Goal: Book appointment/travel/reservation

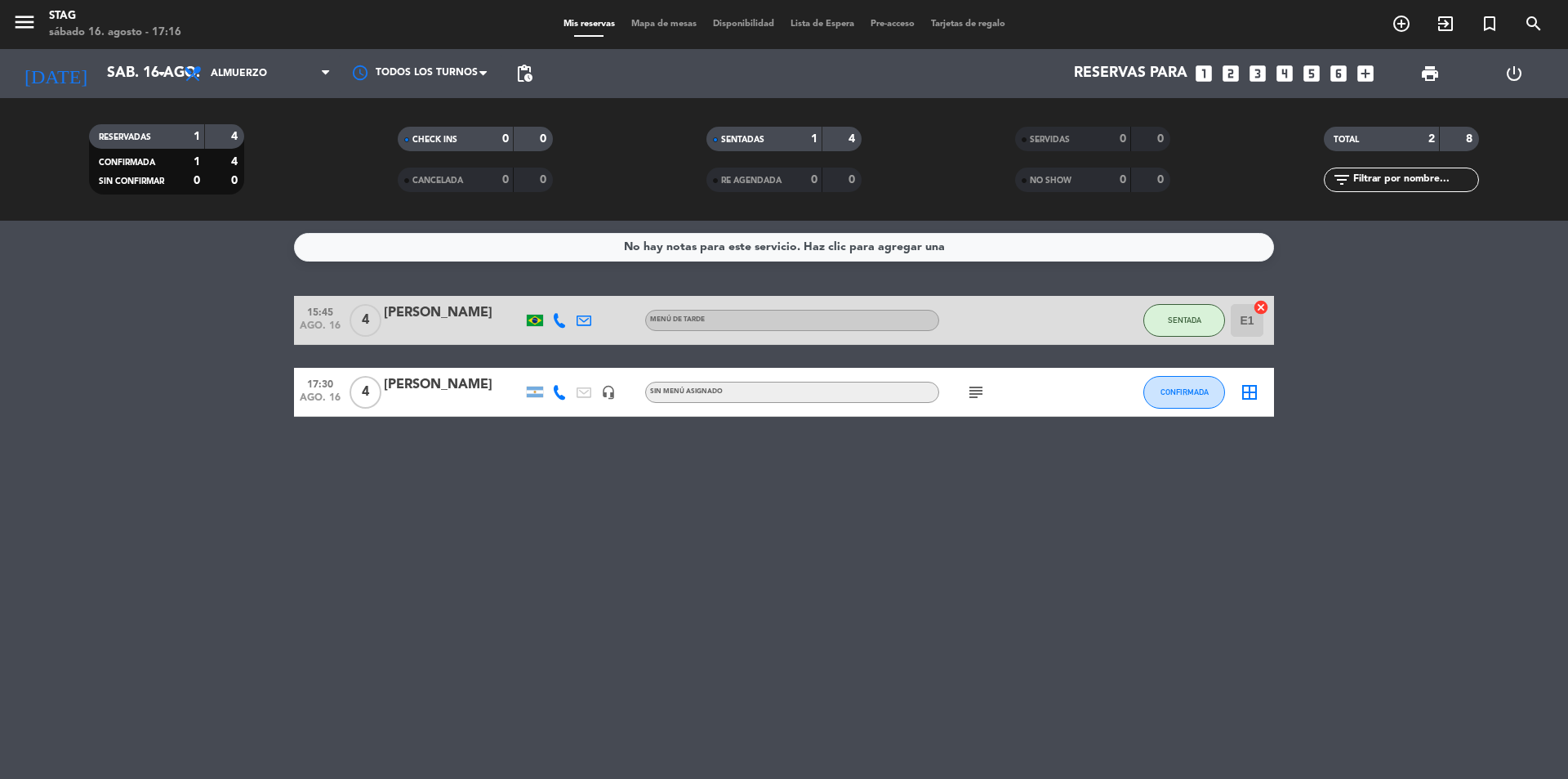
scroll to position [62, 0]
click at [1406, 21] on icon "add_circle_outline" at bounding box center [1401, 24] width 20 height 20
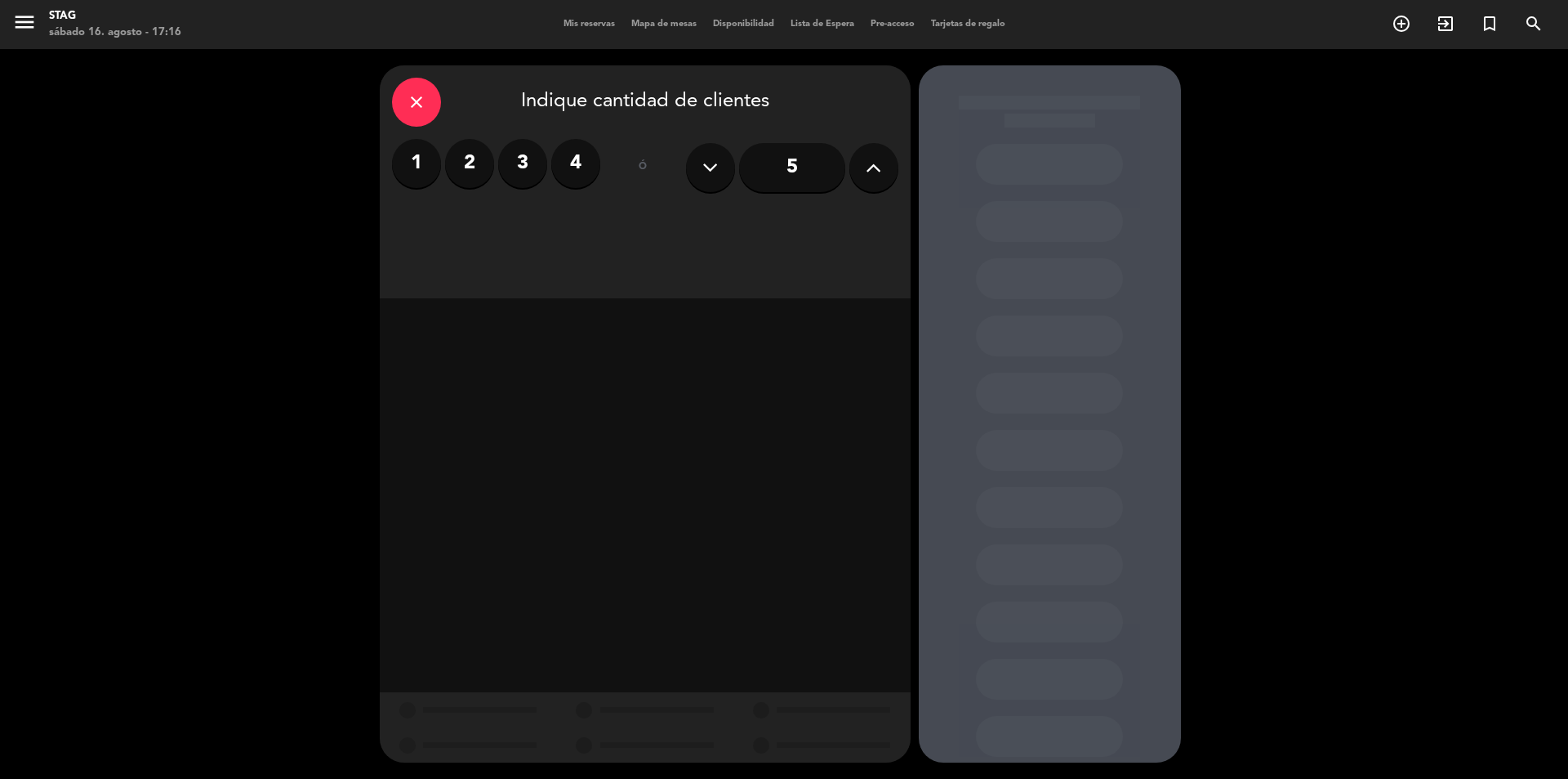
click at [454, 170] on label "2" at bounding box center [469, 163] width 49 height 49
click at [450, 227] on div "Brunch" at bounding box center [475, 224] width 166 height 32
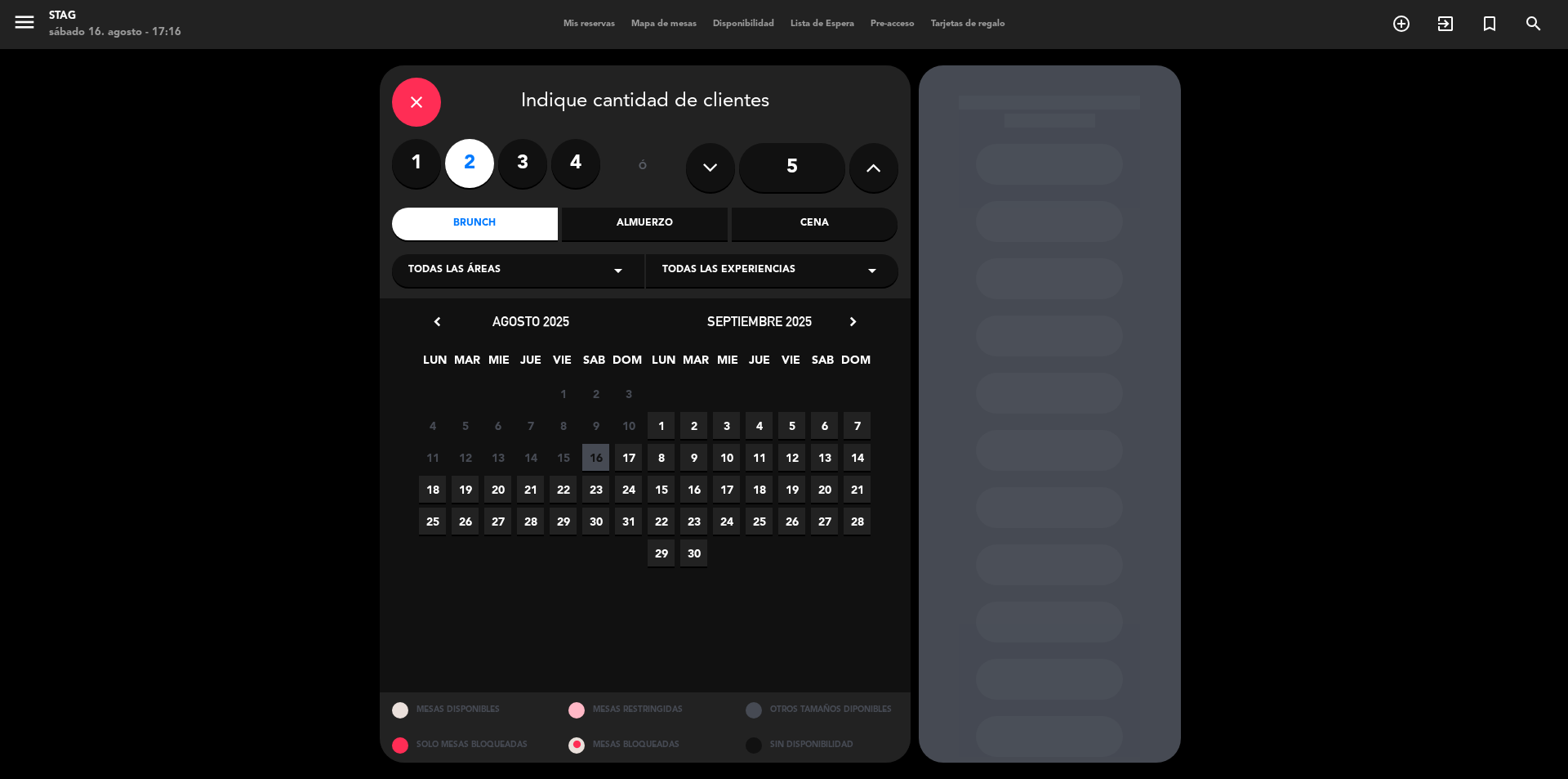
click at [633, 461] on span "17" at bounding box center [628, 457] width 27 height 27
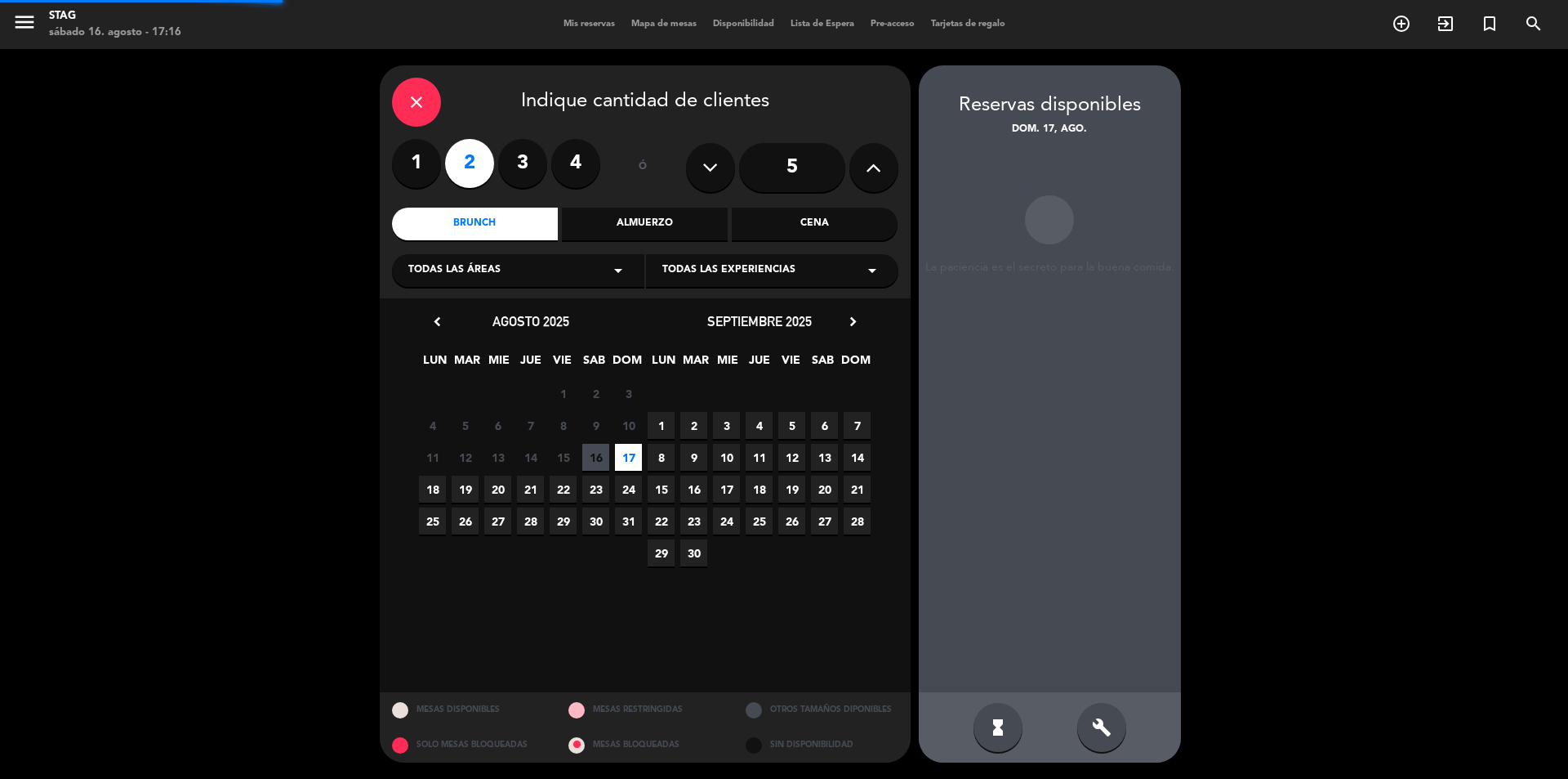
click at [633, 461] on span "17" at bounding box center [628, 457] width 27 height 27
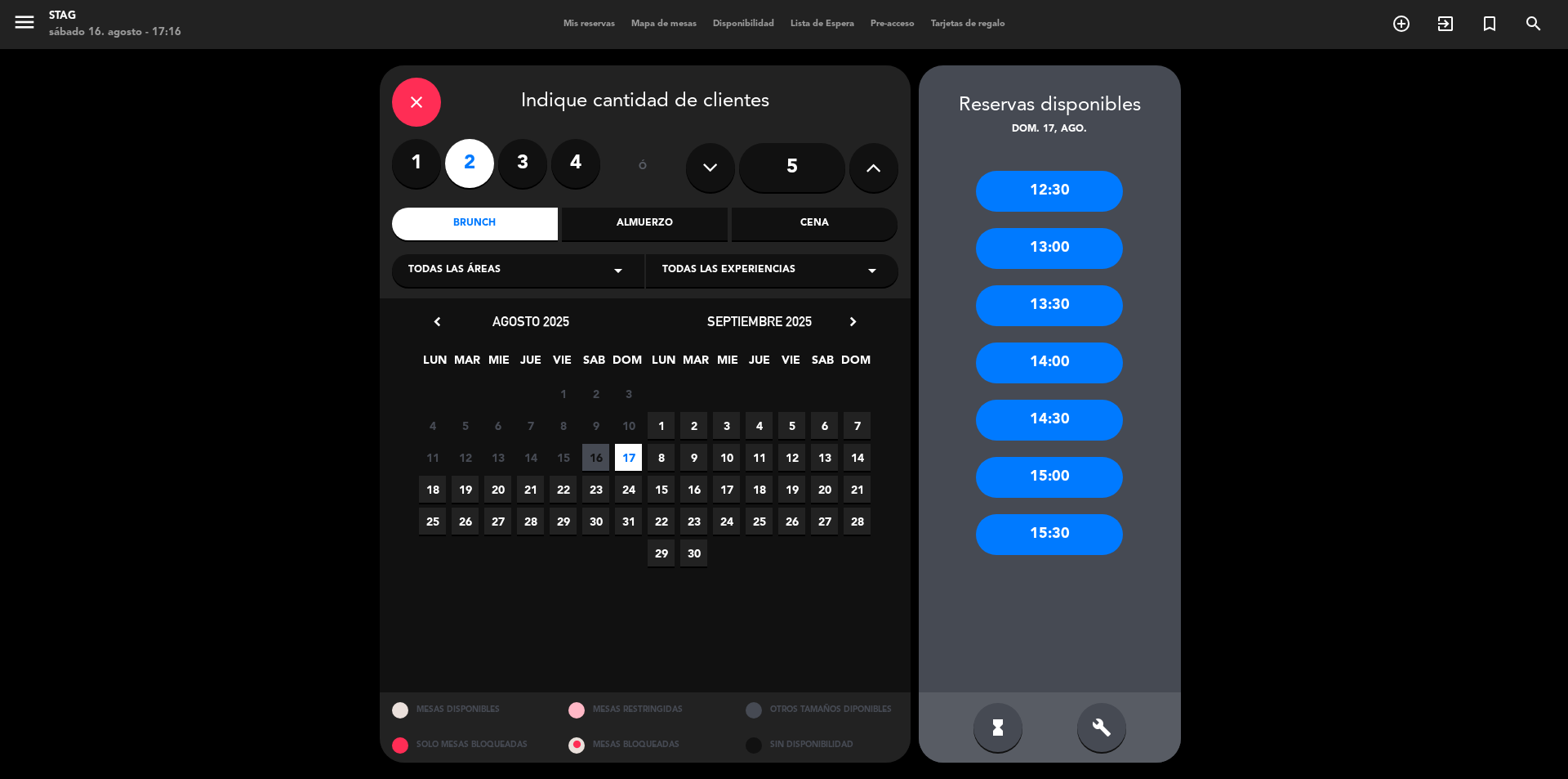
click at [1047, 370] on div "14:00" at bounding box center [1049, 362] width 147 height 41
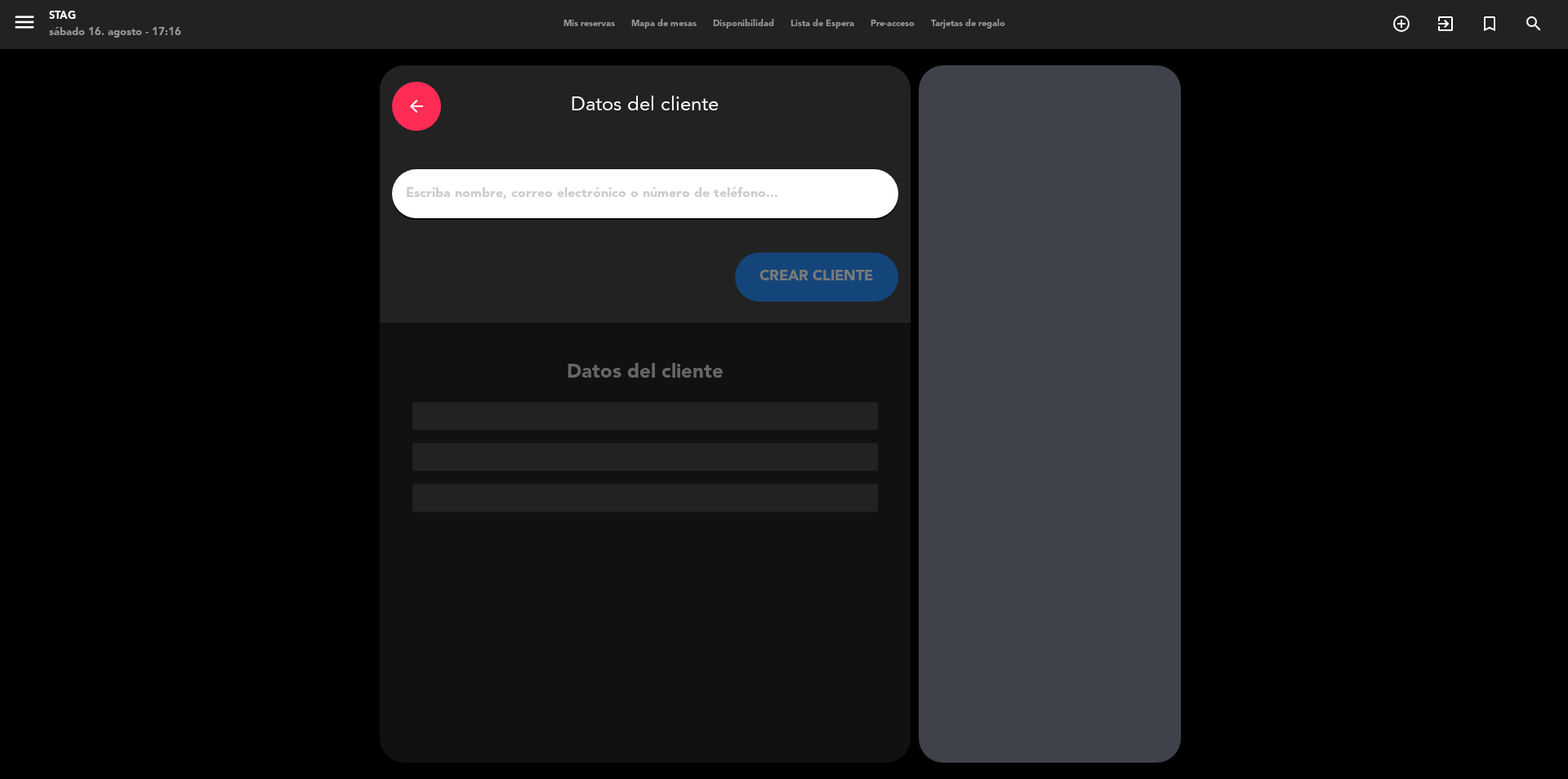
click at [469, 207] on div at bounding box center [645, 193] width 506 height 49
drag, startPoint x: 465, startPoint y: 185, endPoint x: 447, endPoint y: 219, distance: 38.5
click at [463, 185] on input "1" at bounding box center [645, 193] width 482 height 23
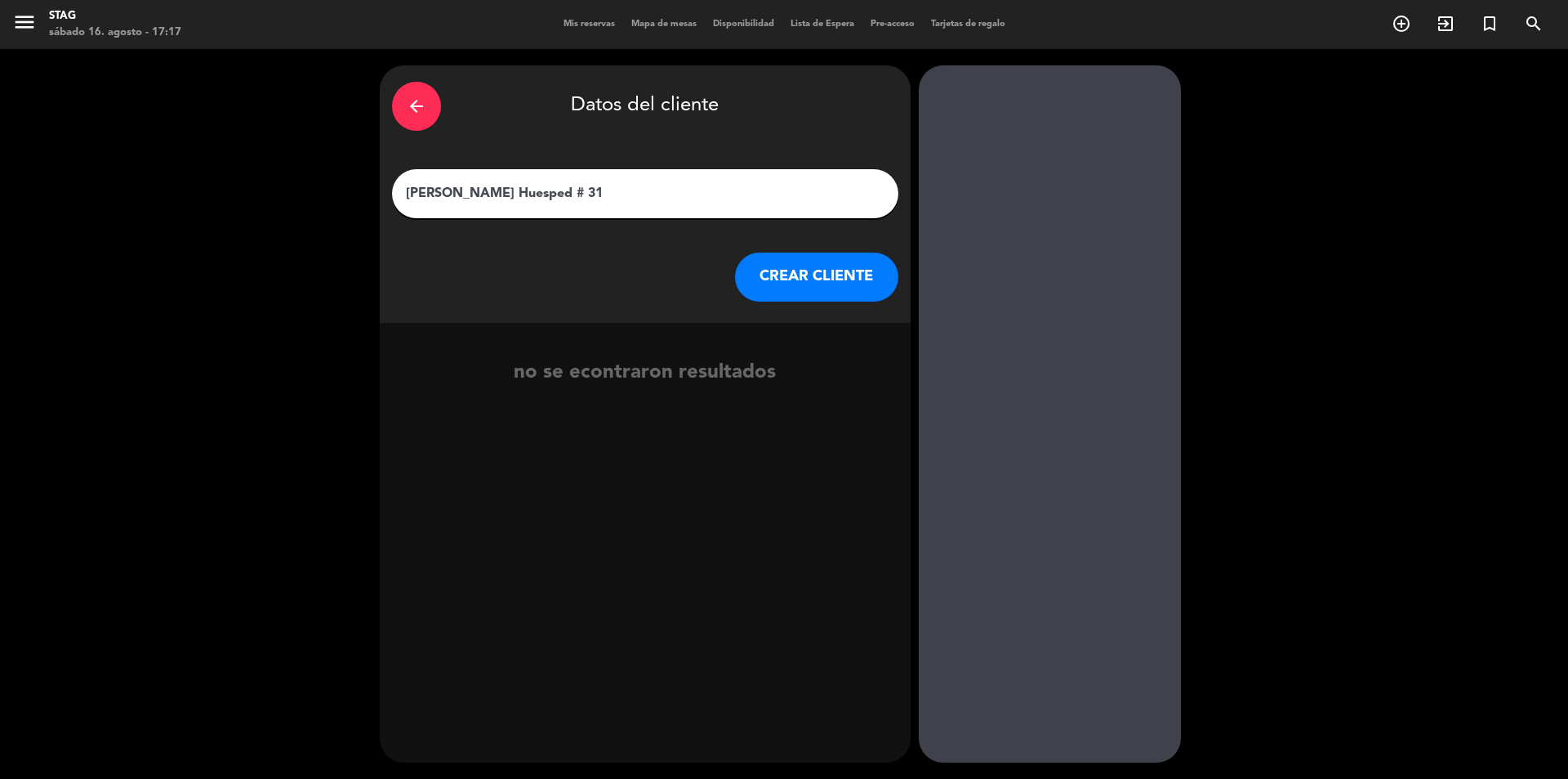
type input "[PERSON_NAME] Huesped # 31"
click at [841, 279] on button "CREAR CLIENTE" at bounding box center [817, 276] width 164 height 49
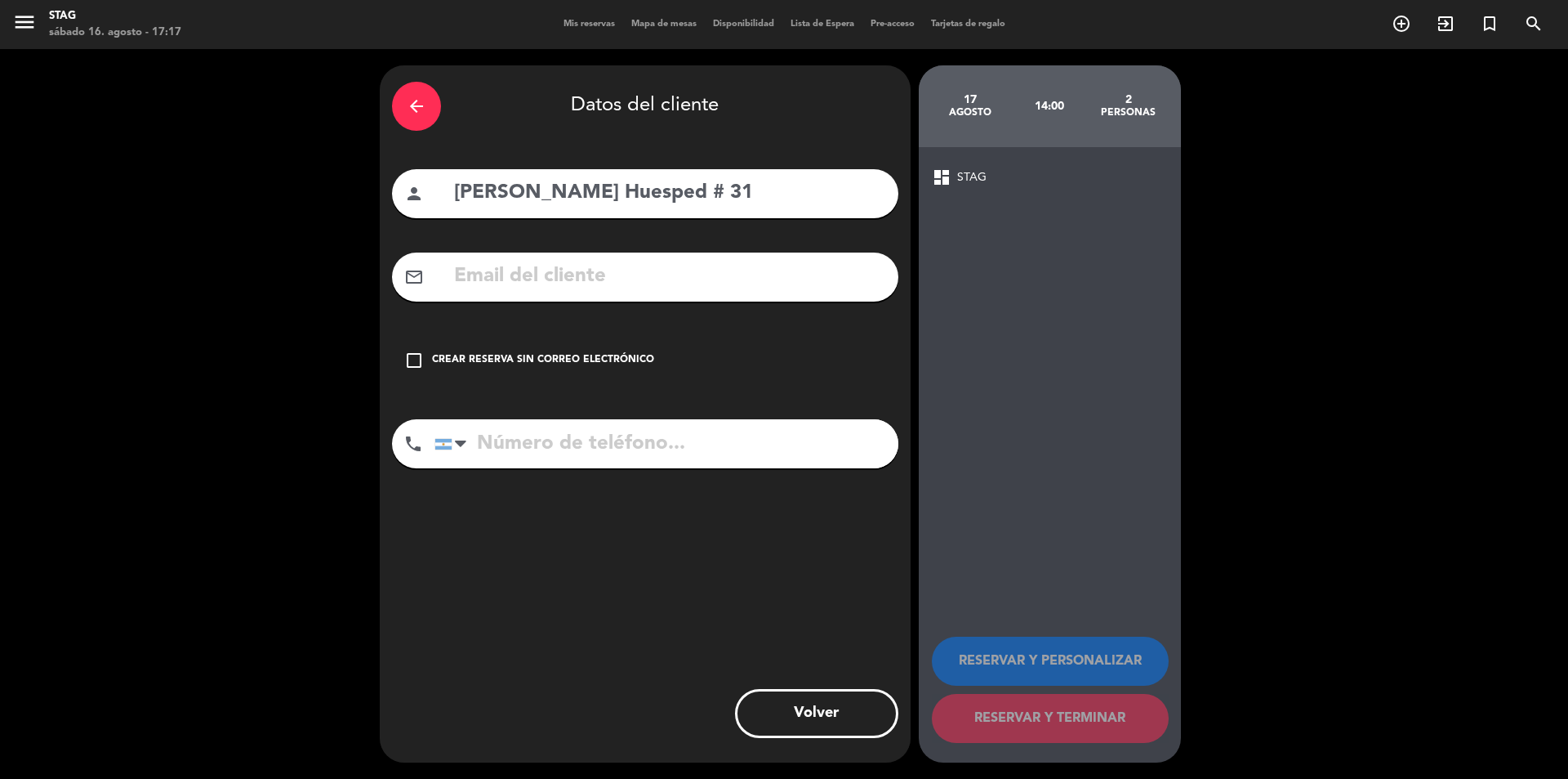
click at [413, 361] on icon "check_box_outline_blank" at bounding box center [414, 360] width 20 height 20
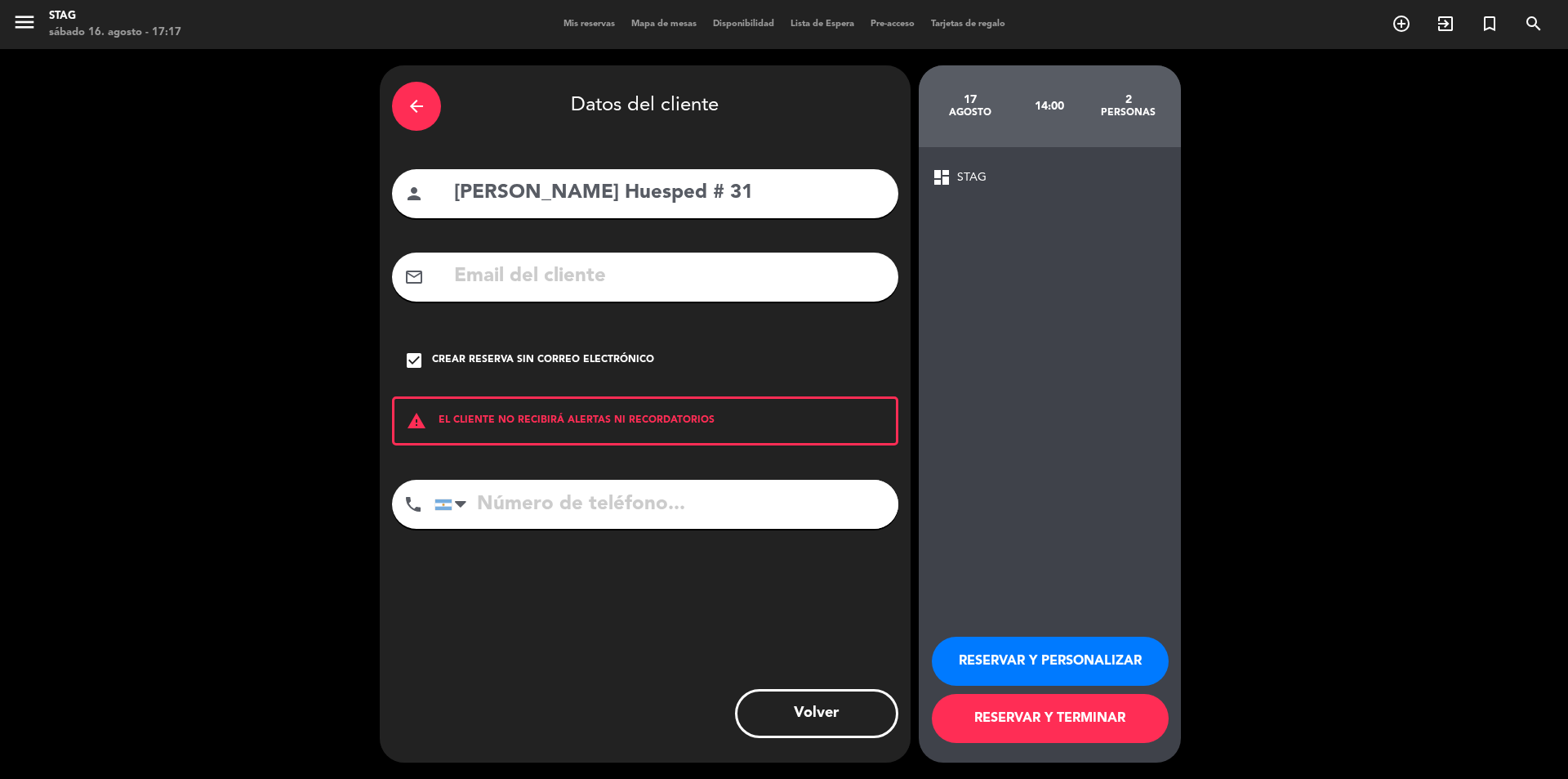
click at [1049, 713] on button "RESERVAR Y TERMINAR" at bounding box center [1050, 717] width 237 height 49
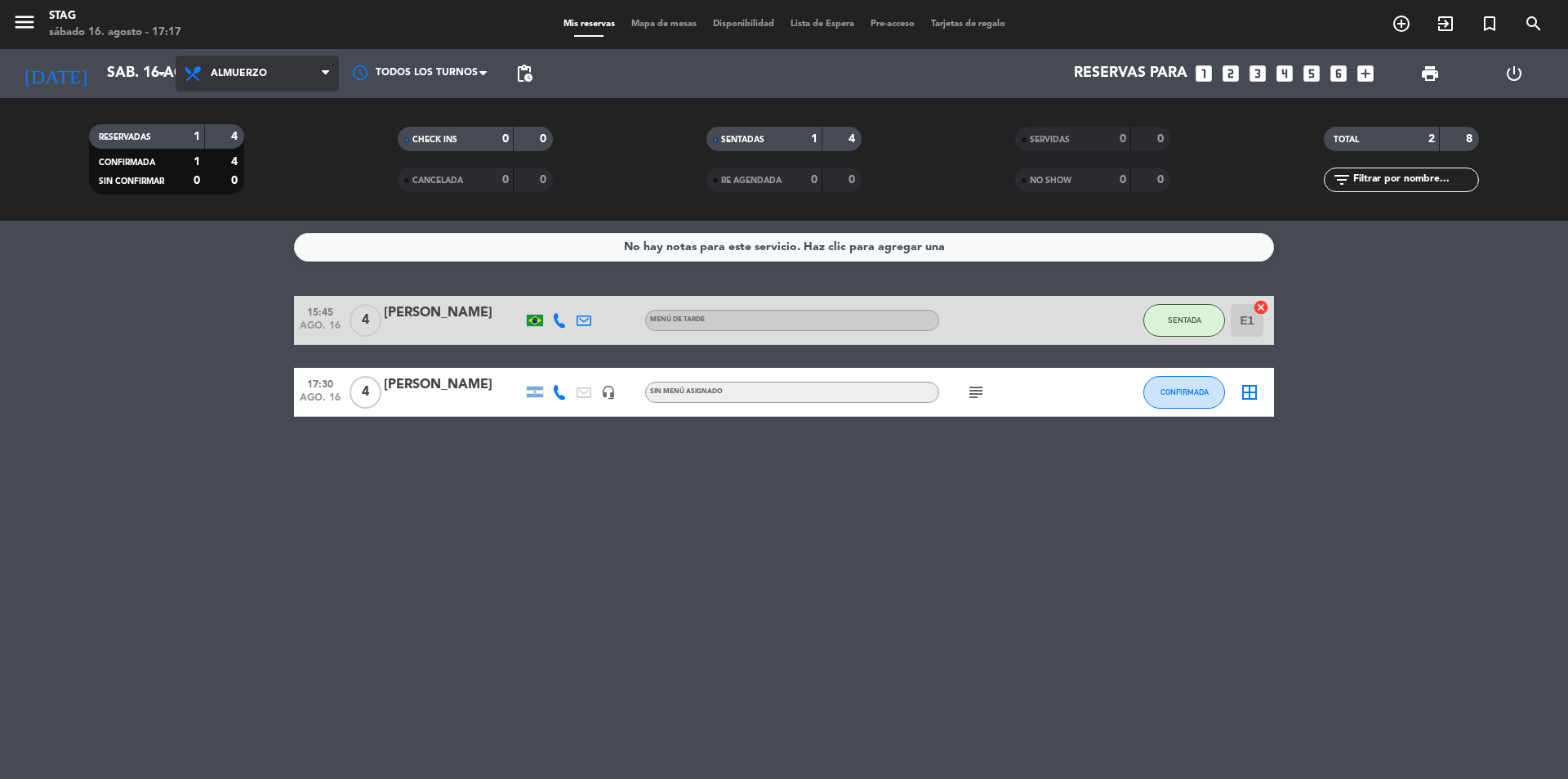
click at [259, 66] on span "Almuerzo" at bounding box center [257, 73] width 164 height 36
click at [227, 215] on div "menu STAG sábado 16. agosto - 17:17 Mis reservas Mapa de mesas Disponibilidad L…" at bounding box center [784, 110] width 1568 height 221
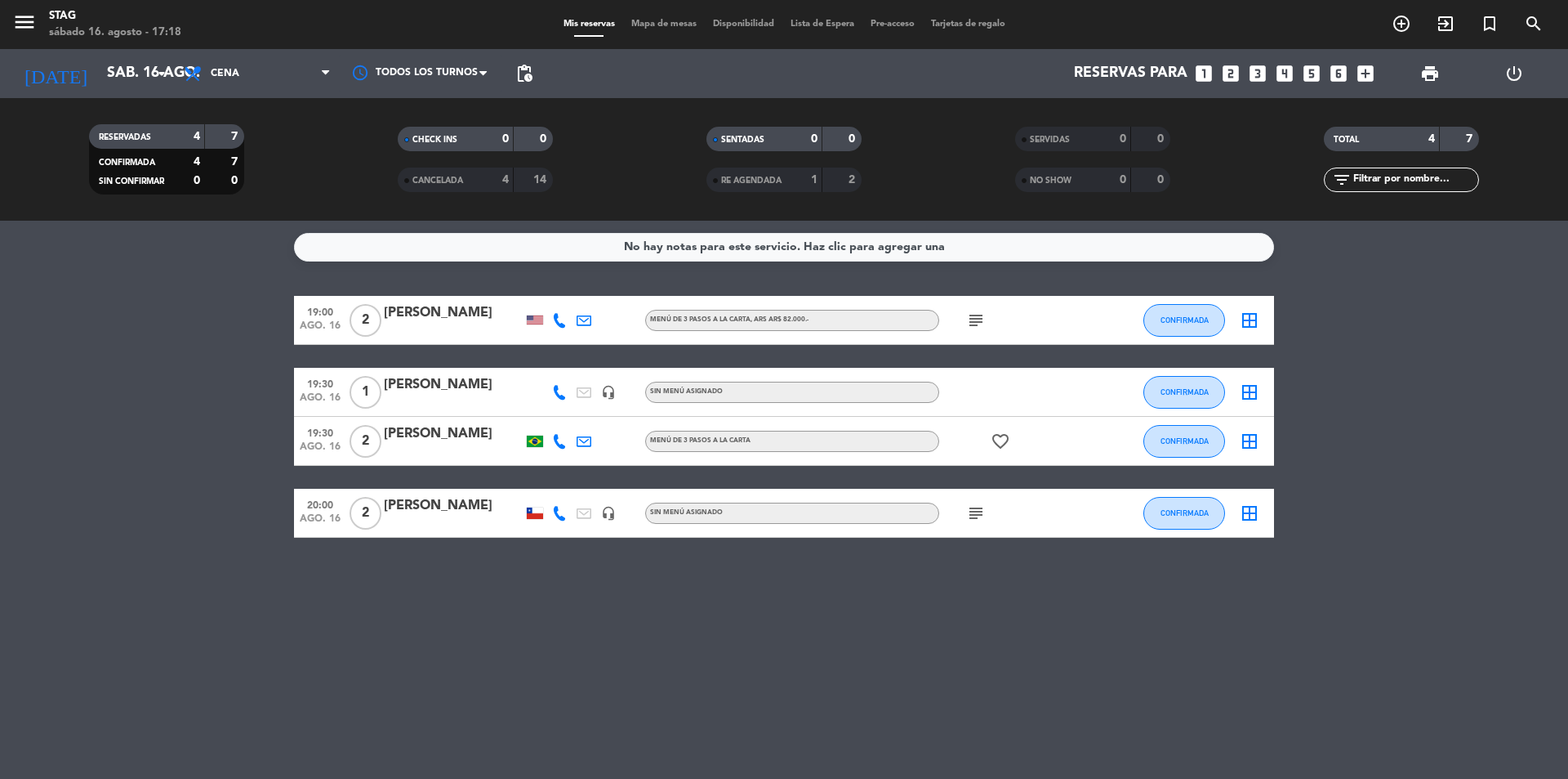
click at [420, 387] on div "[PERSON_NAME]" at bounding box center [453, 385] width 139 height 21
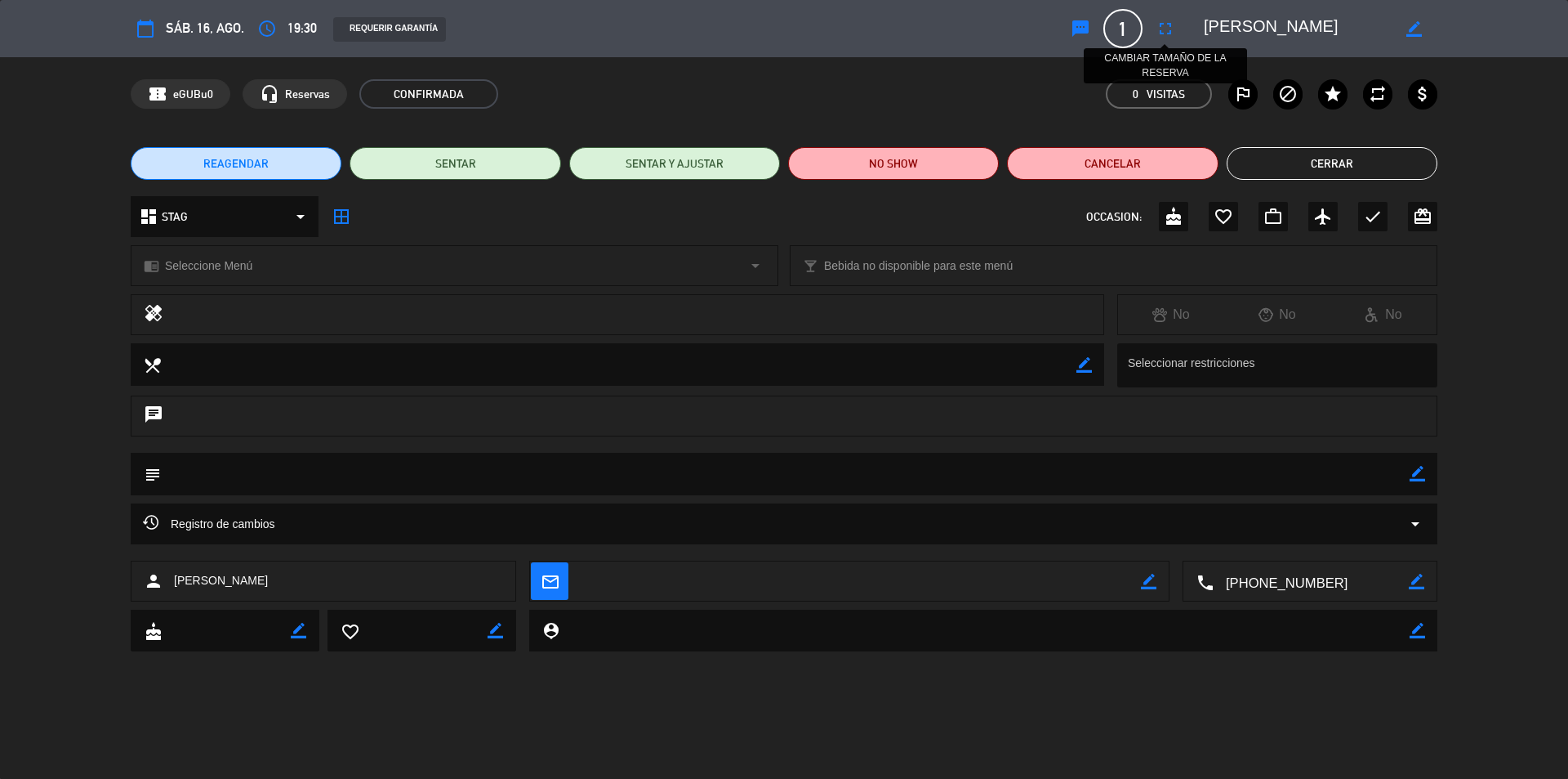
click at [1162, 27] on icon "fullscreen" at bounding box center [1165, 29] width 20 height 20
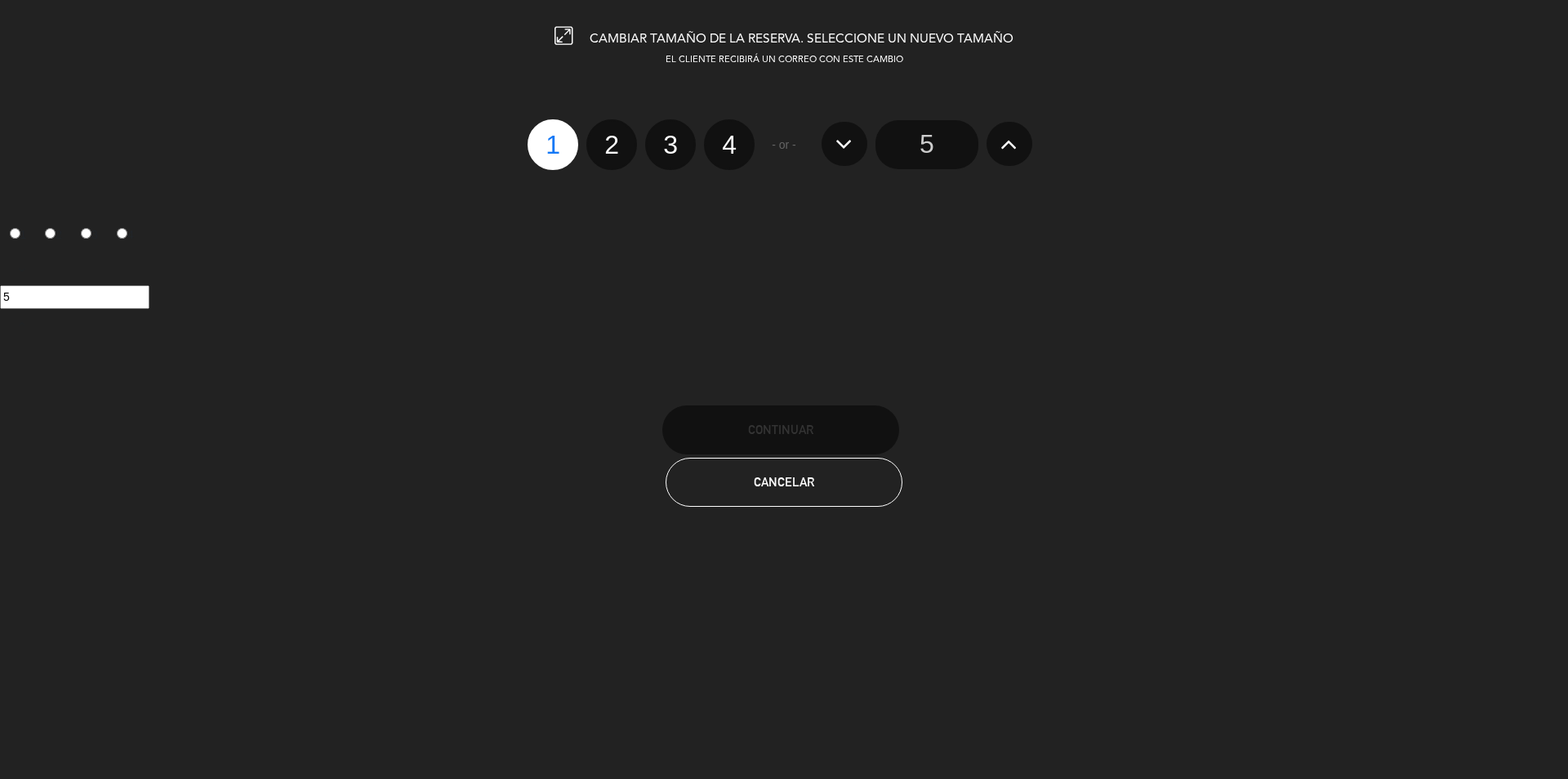
click at [662, 156] on label "3" at bounding box center [670, 144] width 50 height 50
click at [664, 135] on input "3" at bounding box center [668, 130] width 10 height 10
radio input "true"
radio input "false"
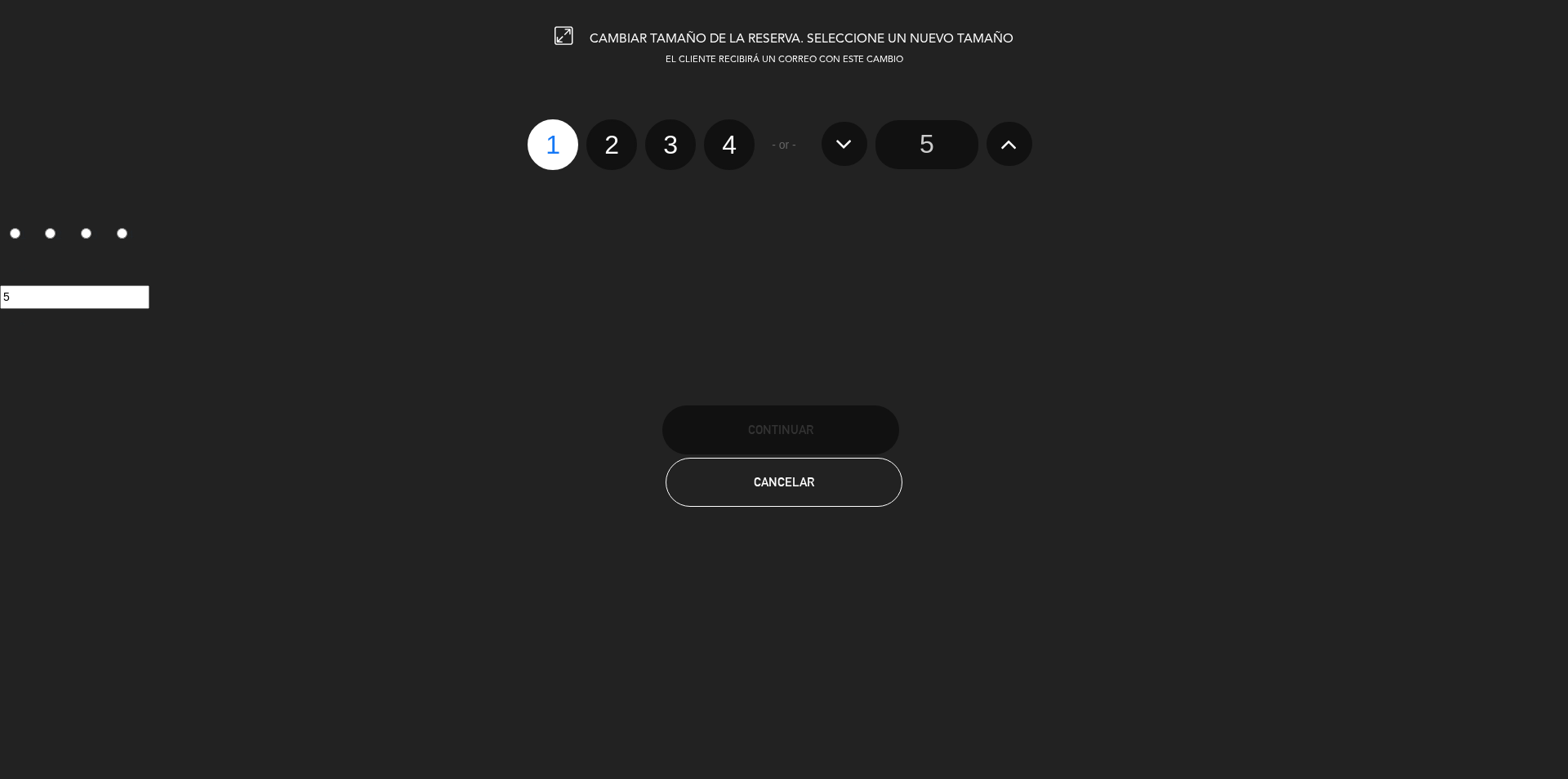
radio input "false"
radio input "true"
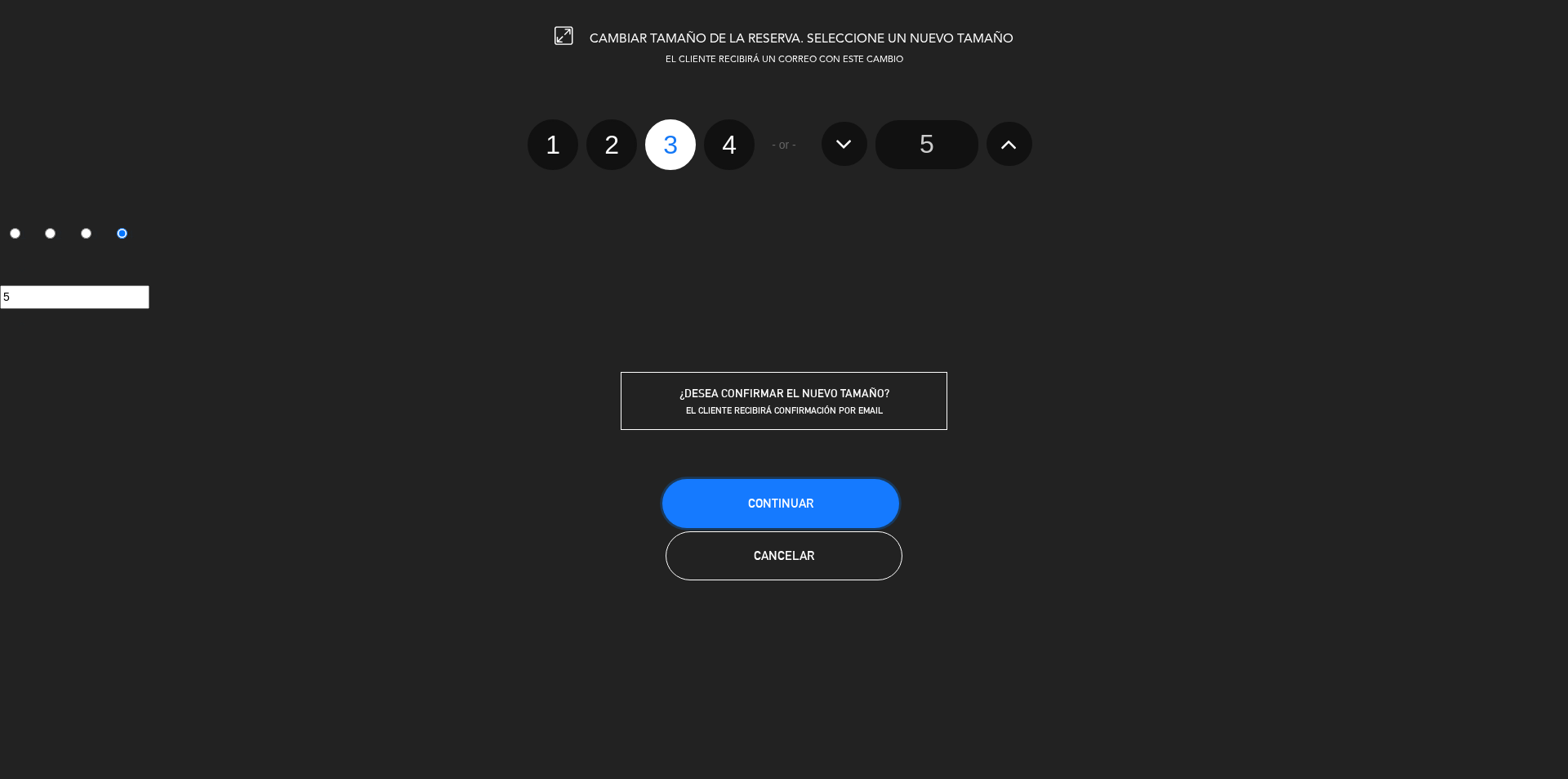
click at [787, 499] on span "Continuar" at bounding box center [781, 503] width 66 height 14
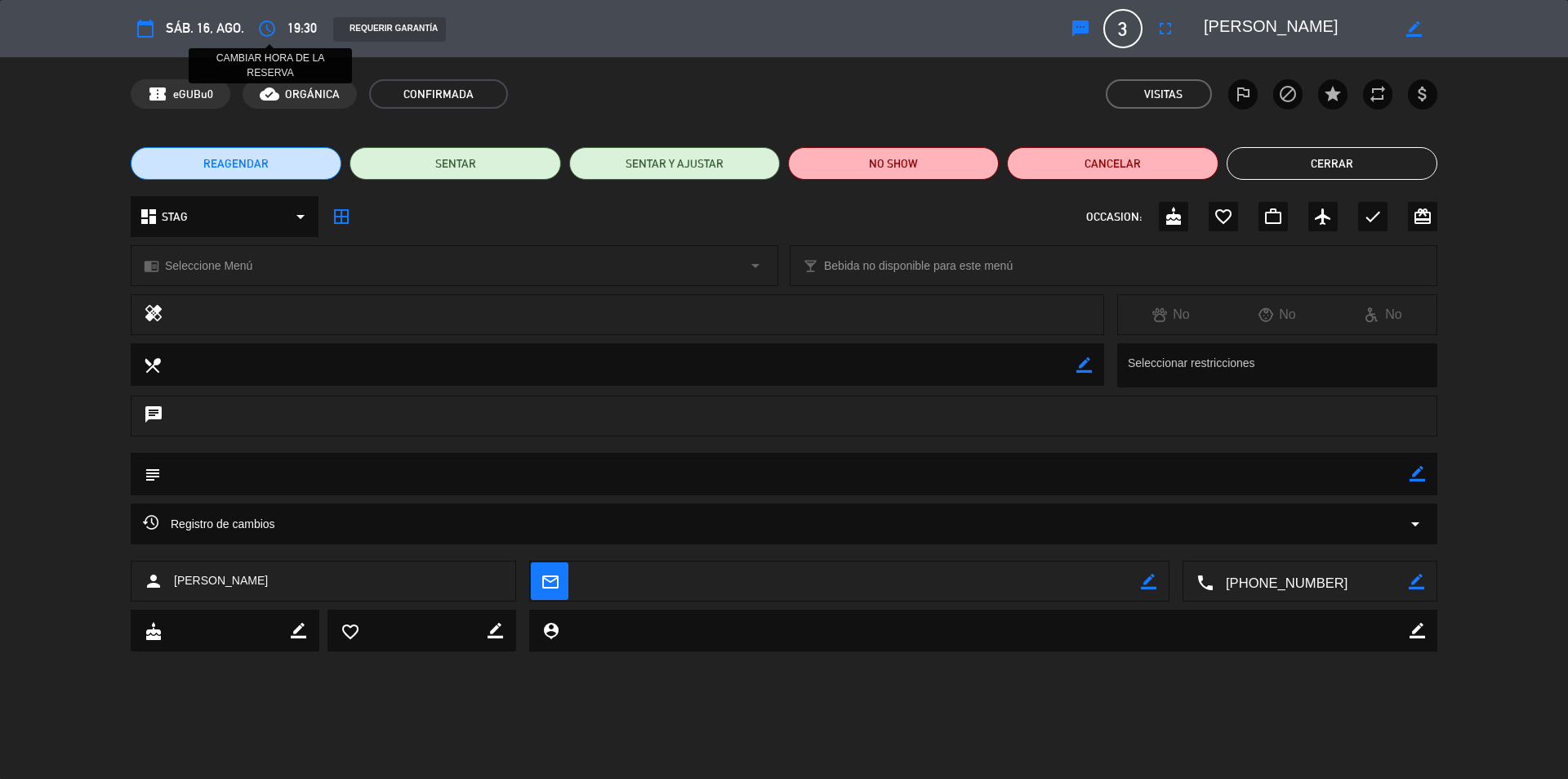
click at [273, 30] on icon "access_time" at bounding box center [267, 29] width 20 height 20
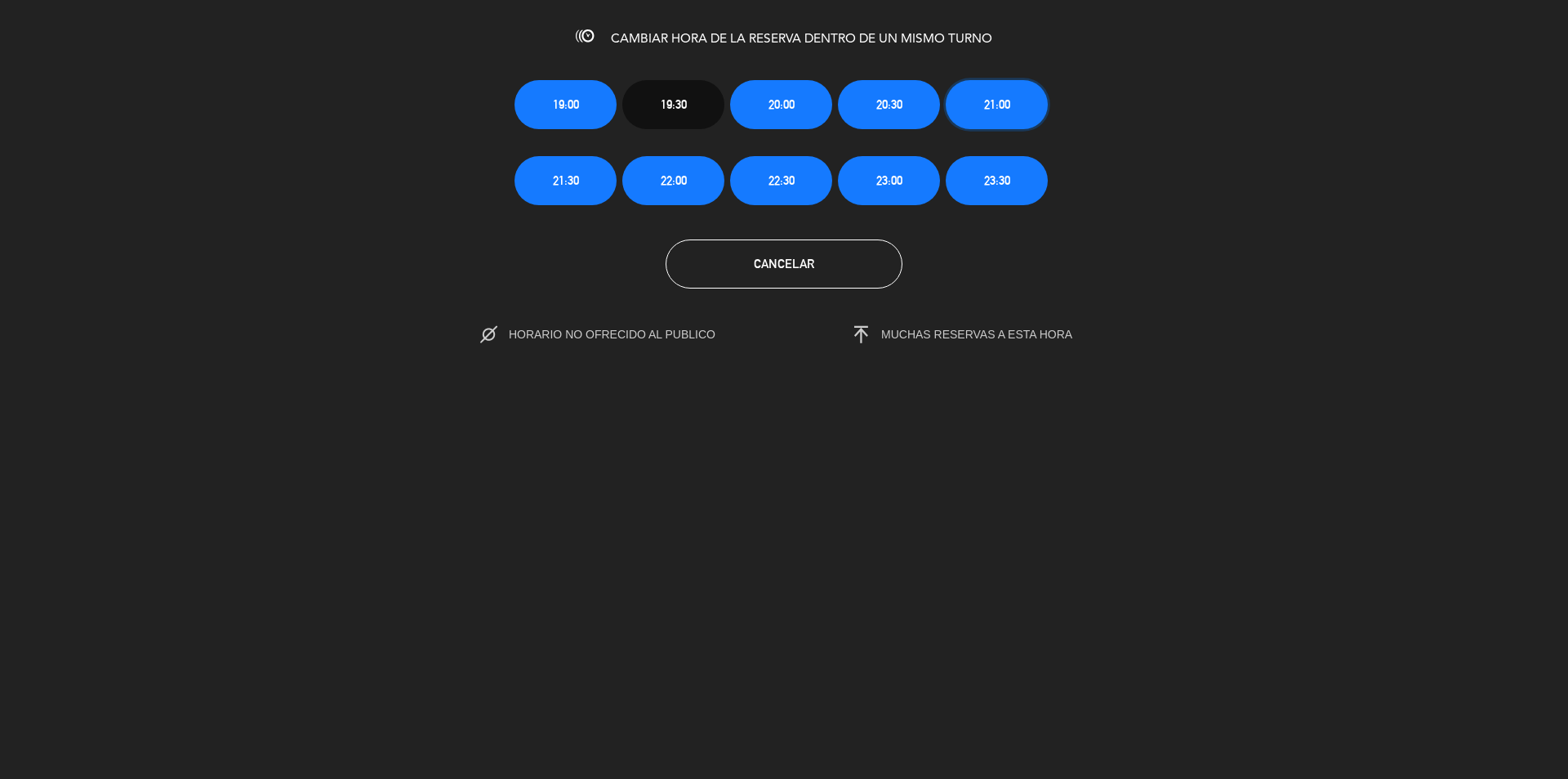
click at [985, 107] on span "21:00" at bounding box center [997, 105] width 26 height 19
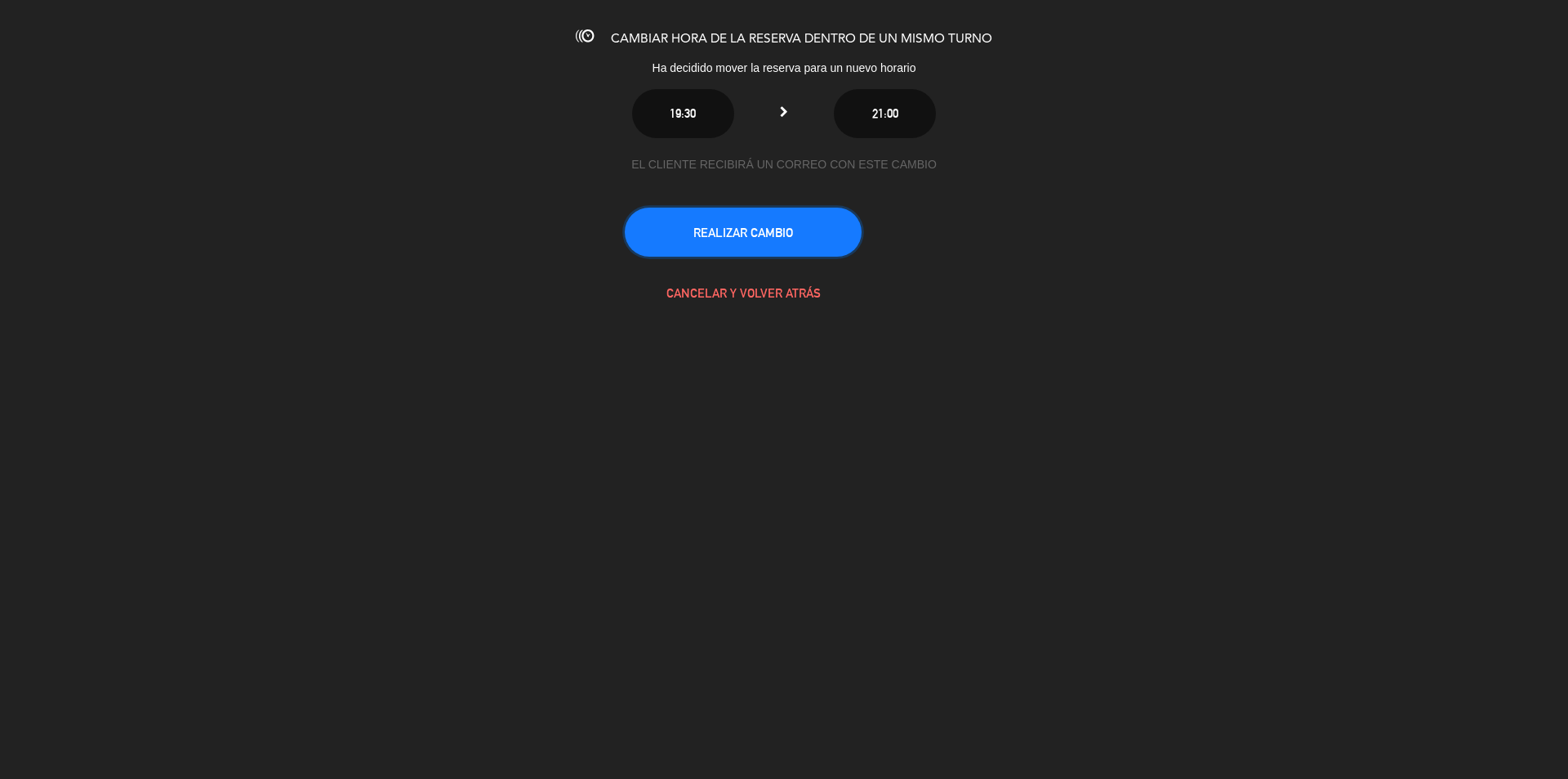
click at [776, 232] on button "REALIZAR CAMBIO" at bounding box center [743, 231] width 237 height 49
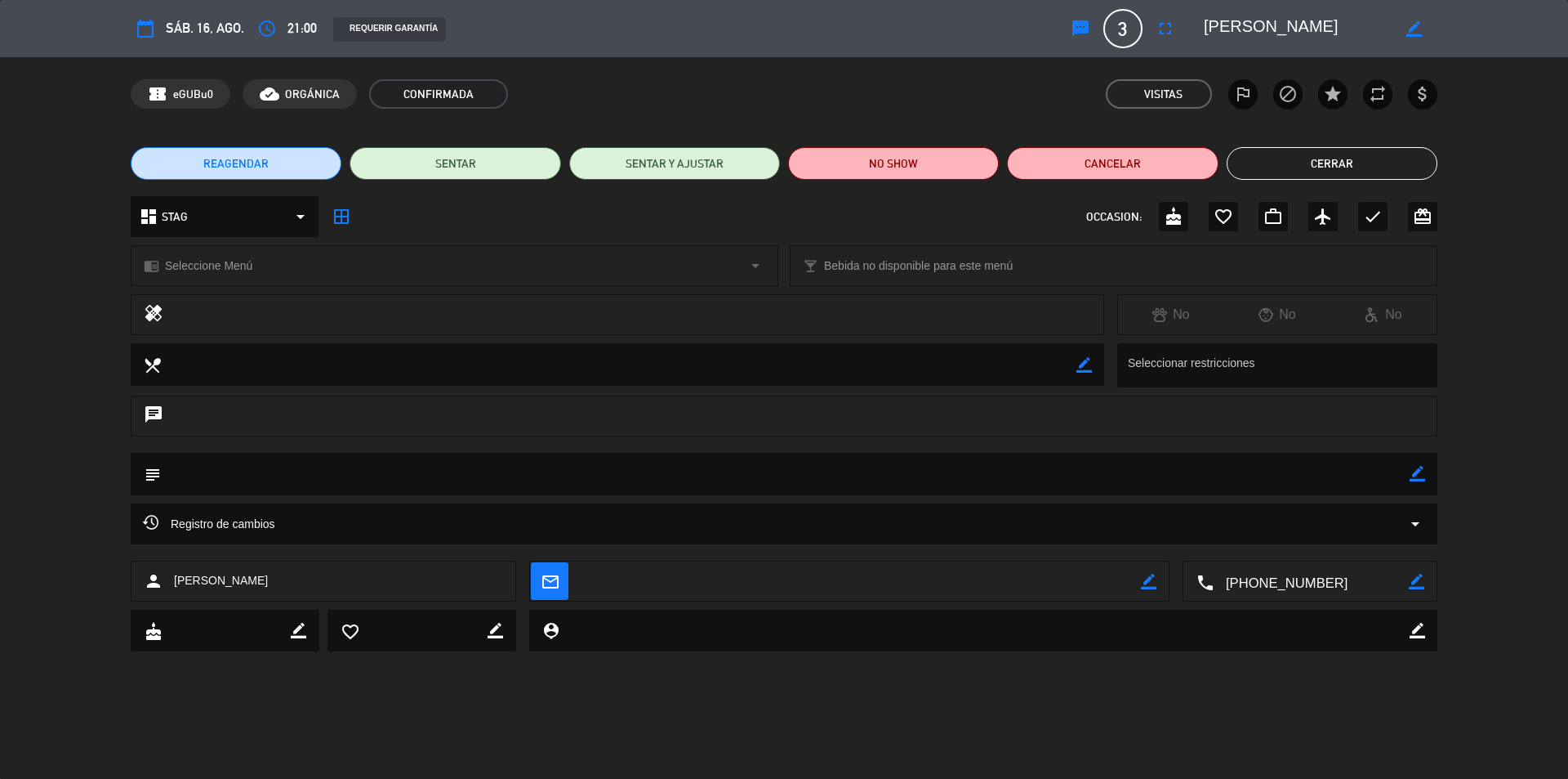
click at [1287, 166] on button "Cerrar" at bounding box center [1332, 163] width 210 height 32
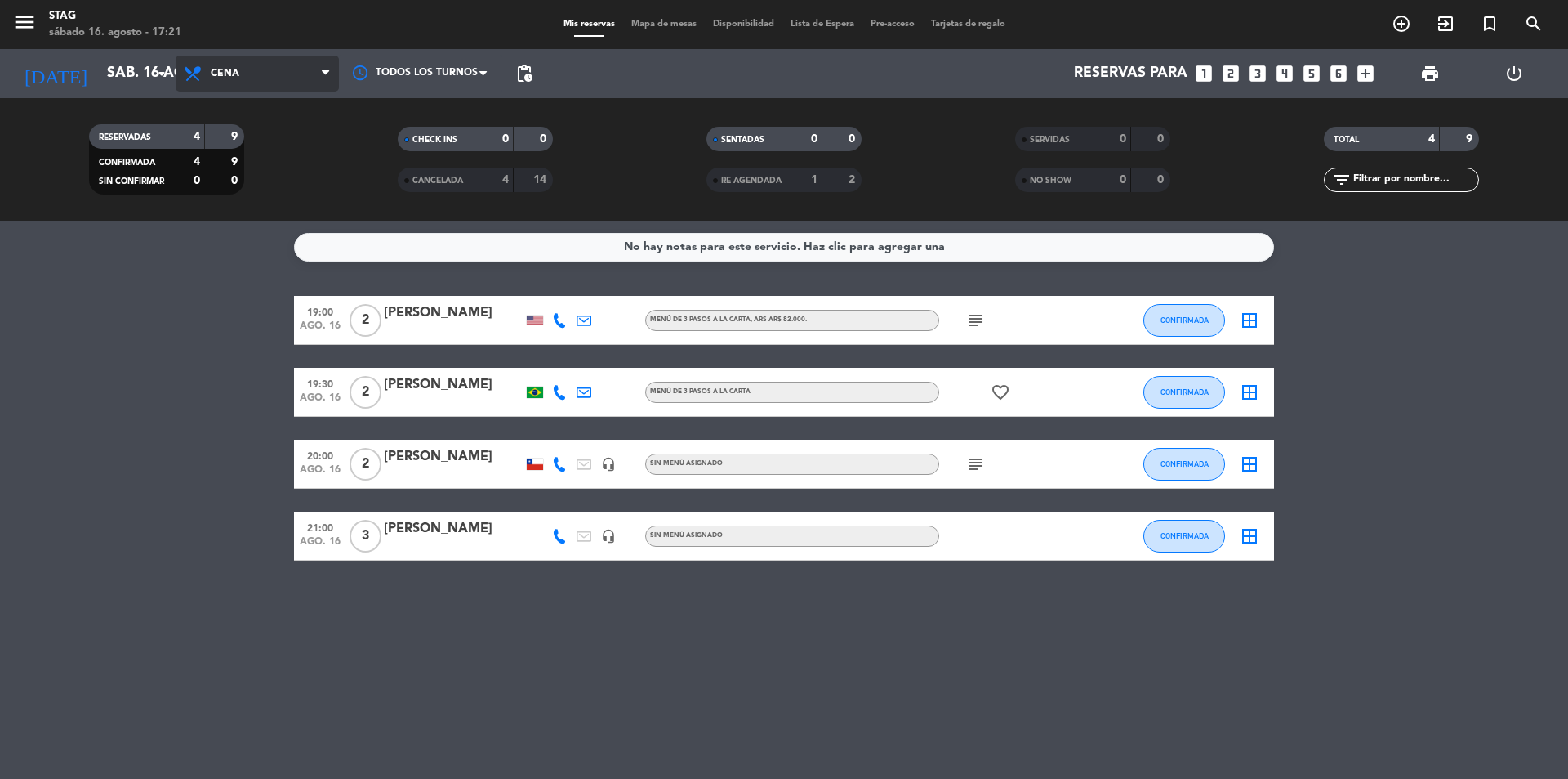
click at [227, 85] on span "Cena" at bounding box center [257, 73] width 164 height 36
click at [250, 176] on div "menu STAG sábado 16. agosto - 17:21 Mis reservas Mapa de mesas Disponibilidad L…" at bounding box center [784, 110] width 1568 height 221
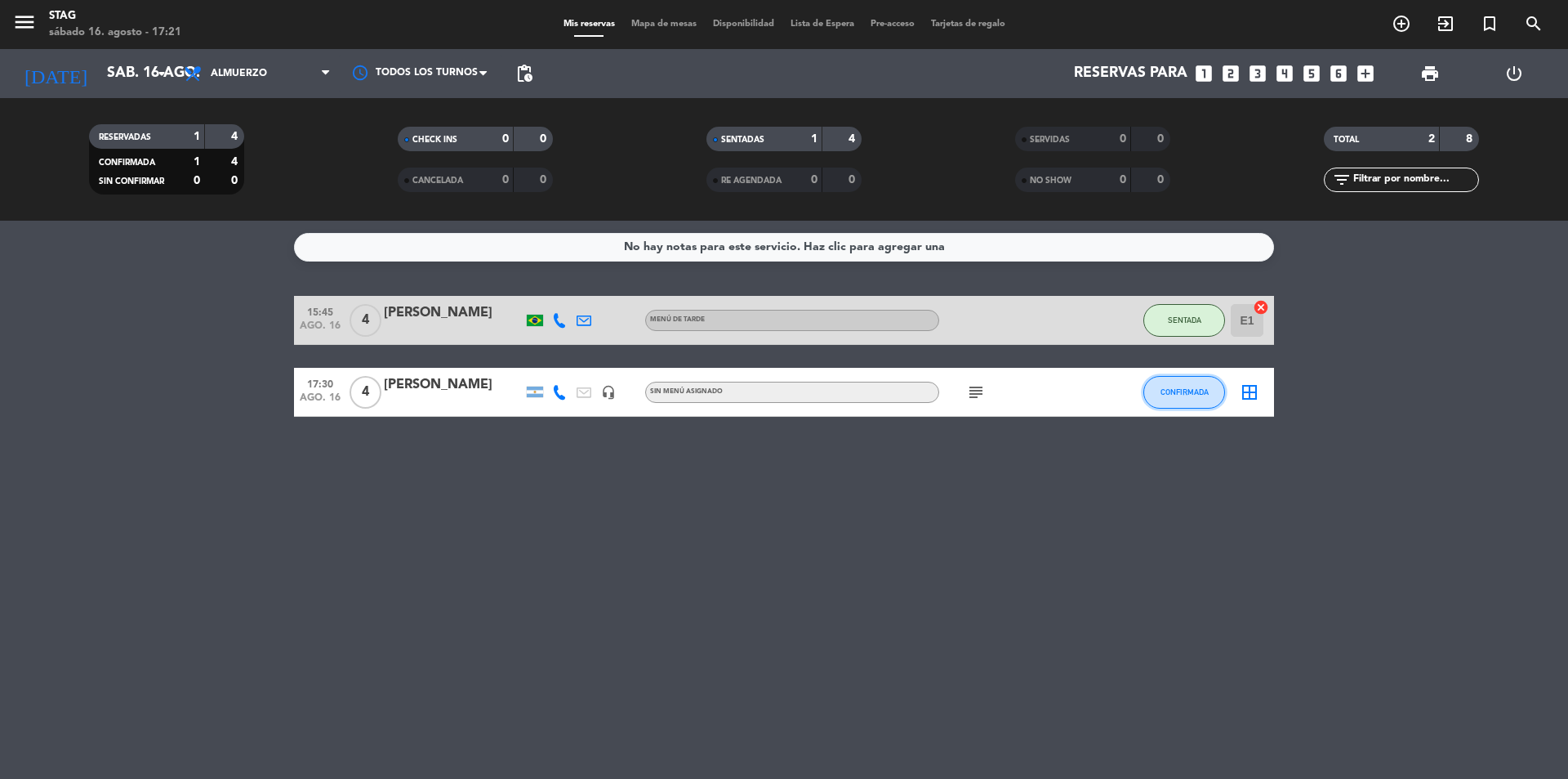
click at [1167, 382] on button "CONFIRMADA" at bounding box center [1184, 392] width 82 height 32
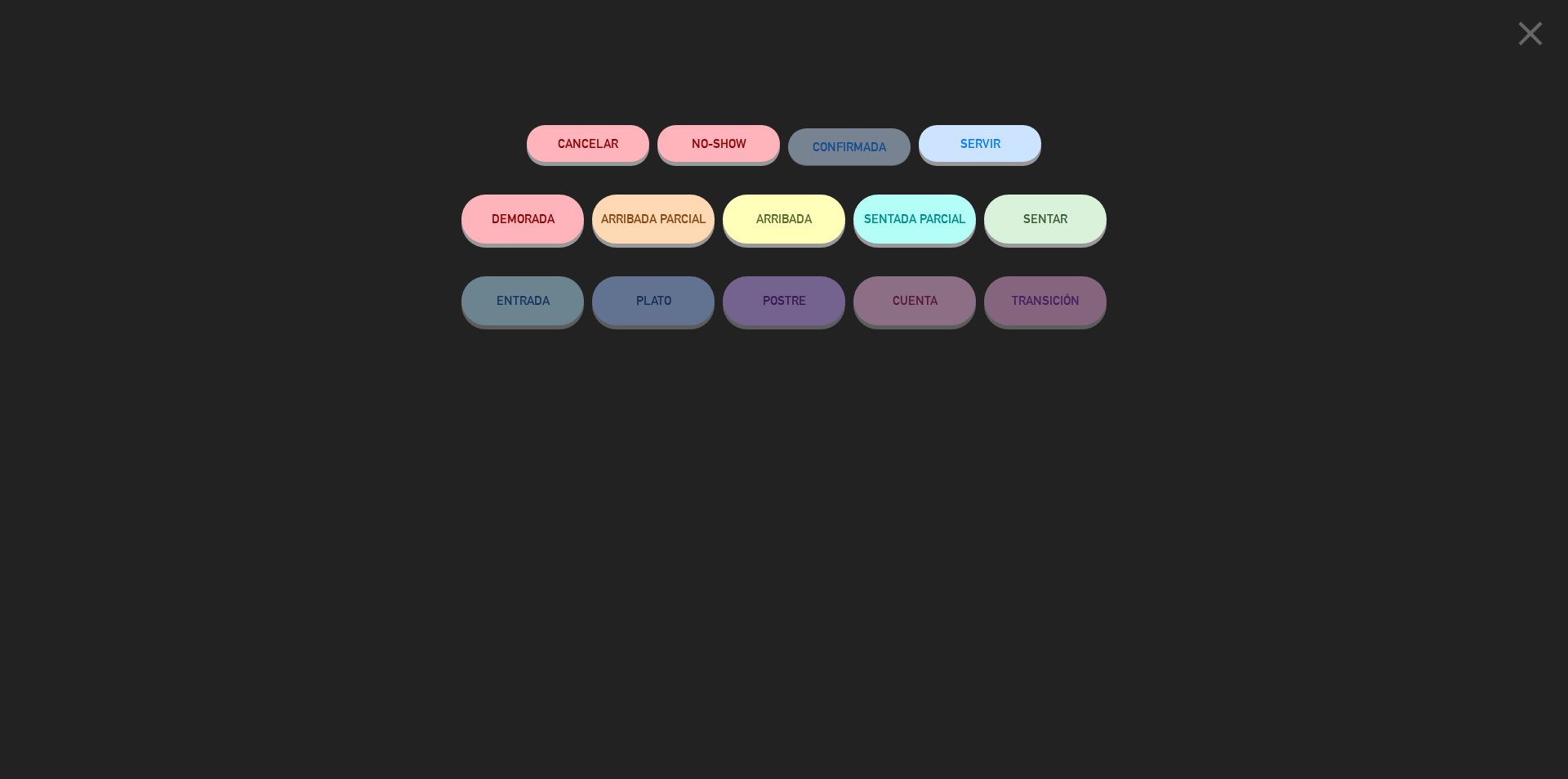
click at [1054, 227] on button "SENTAR" at bounding box center [1045, 218] width 123 height 49
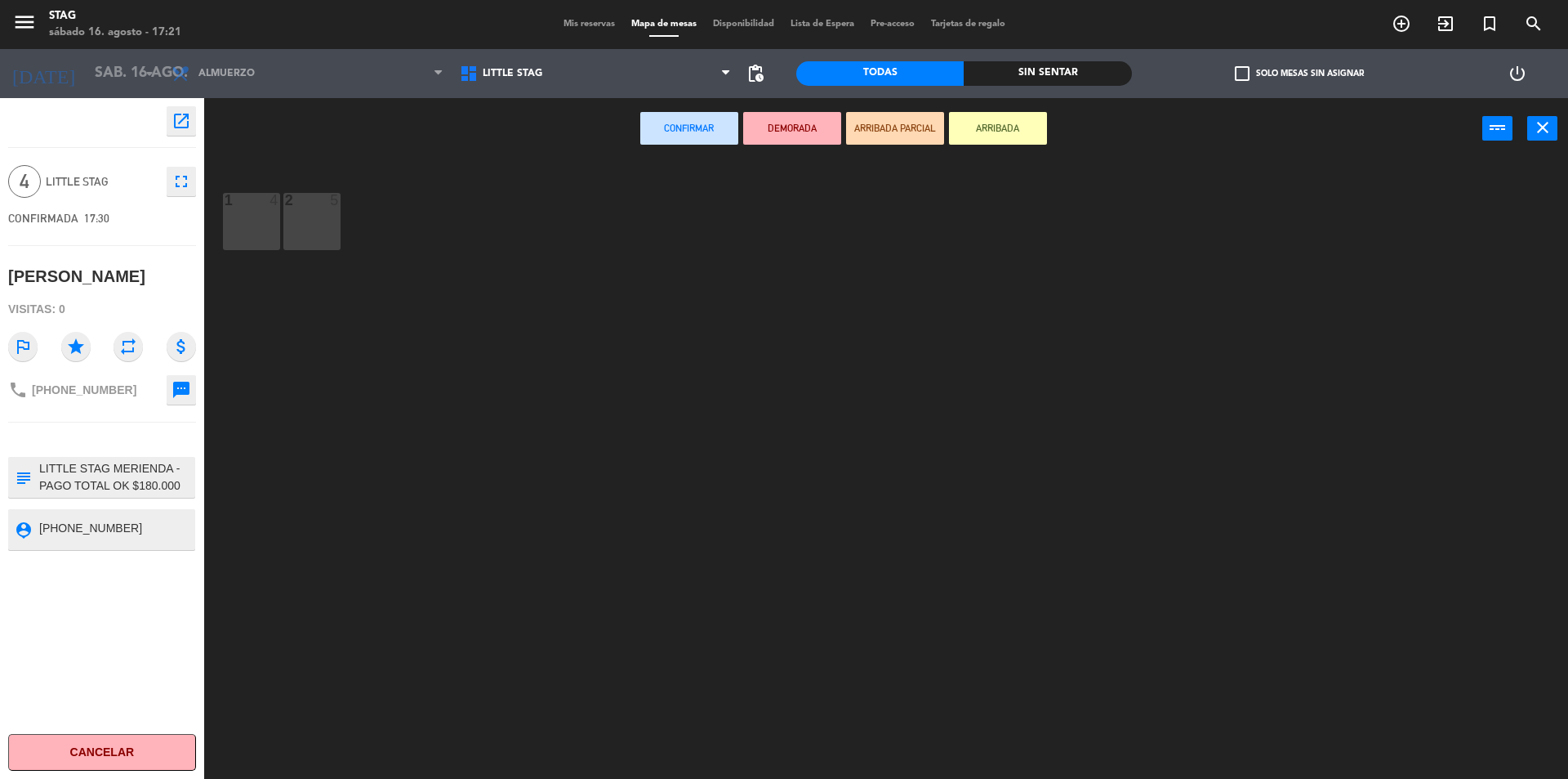
drag, startPoint x: 252, startPoint y: 237, endPoint x: 262, endPoint y: 233, distance: 10.8
click at [260, 236] on div "1 4" at bounding box center [251, 221] width 57 height 57
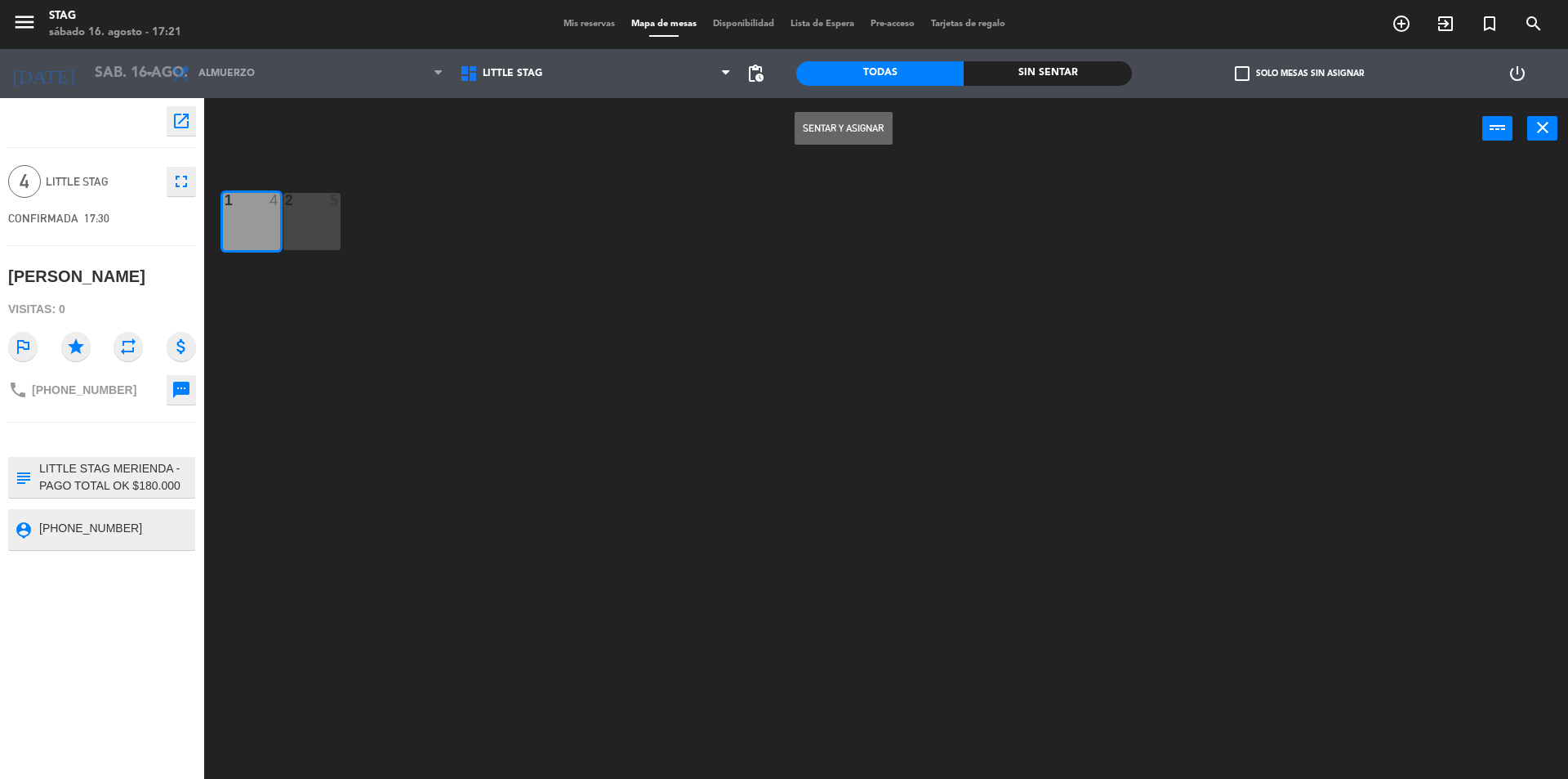
drag, startPoint x: 836, startPoint y: 127, endPoint x: 844, endPoint y: 128, distance: 8.1
click at [844, 128] on button "Sentar y Asignar" at bounding box center [844, 129] width 98 height 32
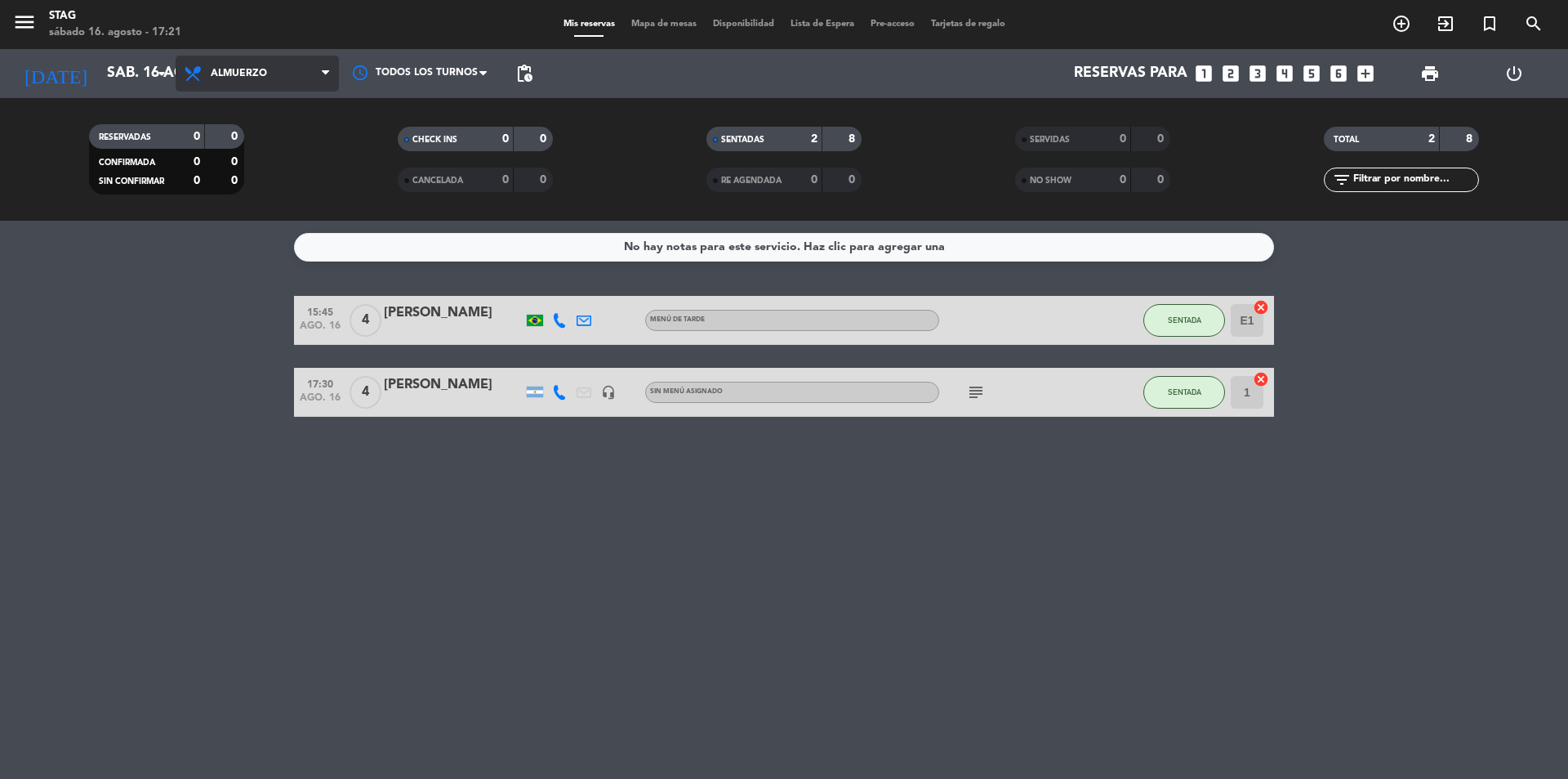
click at [256, 75] on span "Almuerzo" at bounding box center [238, 73] width 56 height 11
click at [245, 216] on div "menu STAG sábado 16. agosto - 17:21 Mis reservas Mapa de mesas Disponibilidad L…" at bounding box center [784, 110] width 1568 height 221
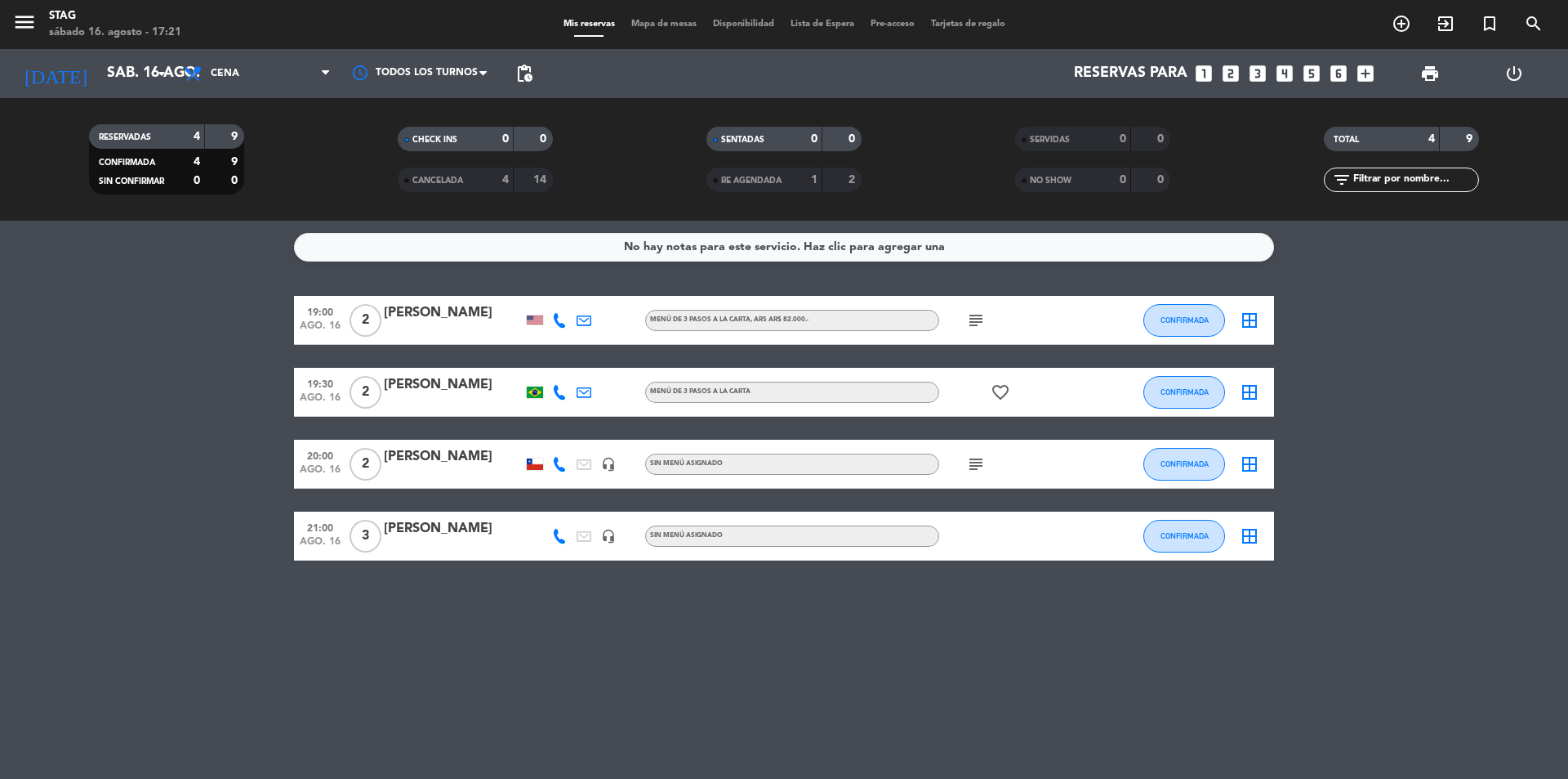
click at [994, 624] on div "No hay notas para este servicio. Haz clic para agregar una 19:00 ago. 16 2 [PER…" at bounding box center [784, 500] width 1568 height 558
